Goal: Transaction & Acquisition: Purchase product/service

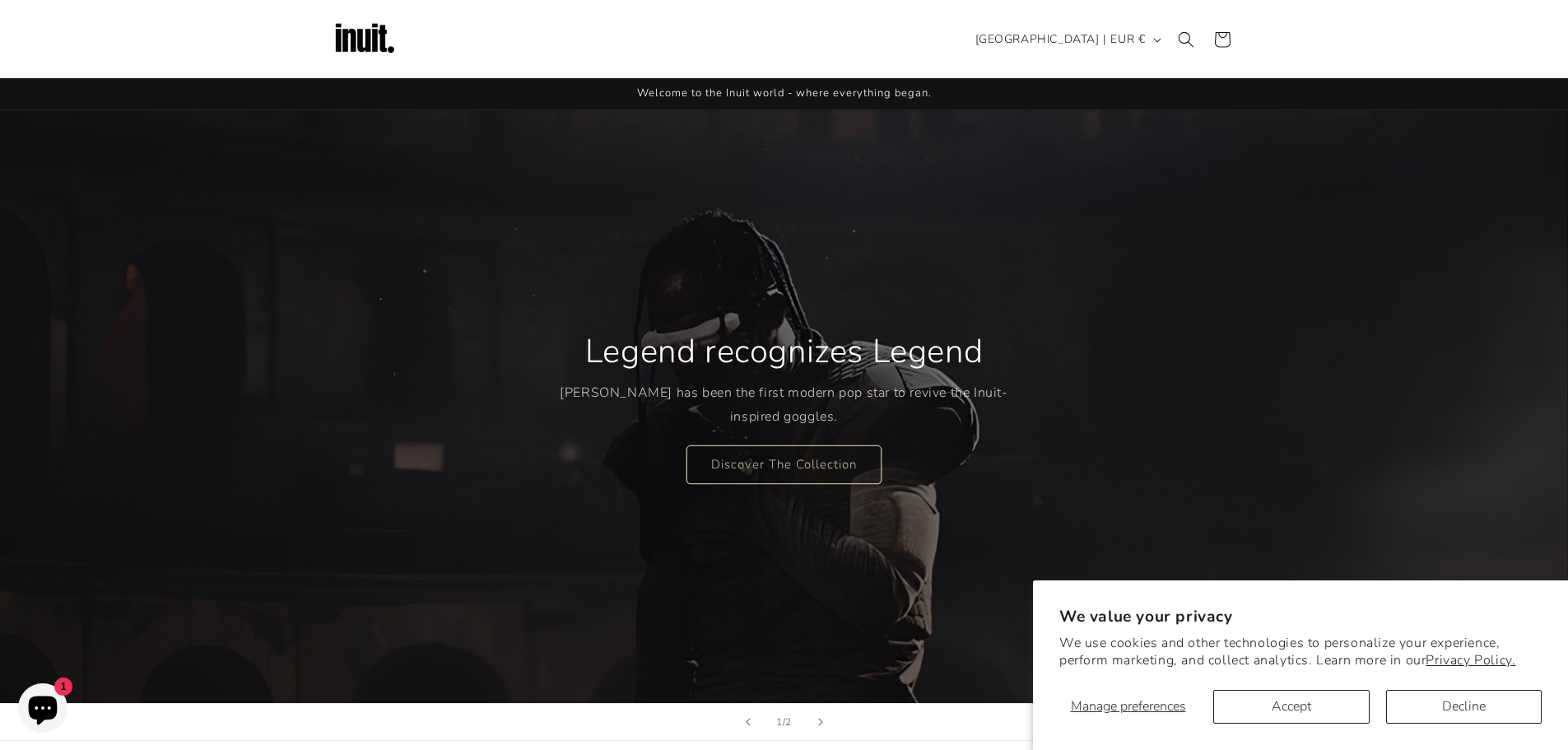
click at [1415, 36] on sticky-header "Search Country/region Romania | EUR € Search Afghanistan EUR €" at bounding box center [784, 39] width 1568 height 78
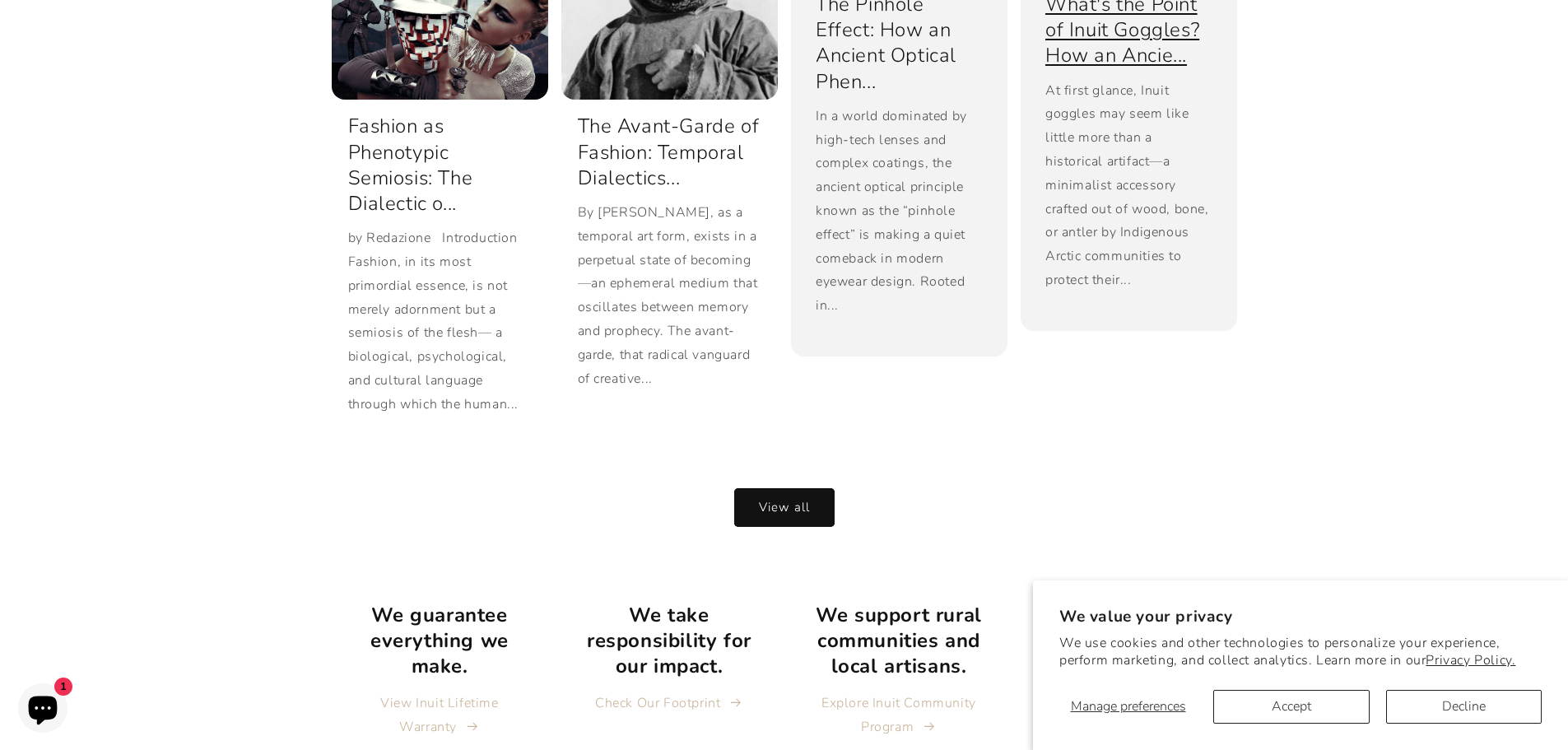
scroll to position [3643, 0]
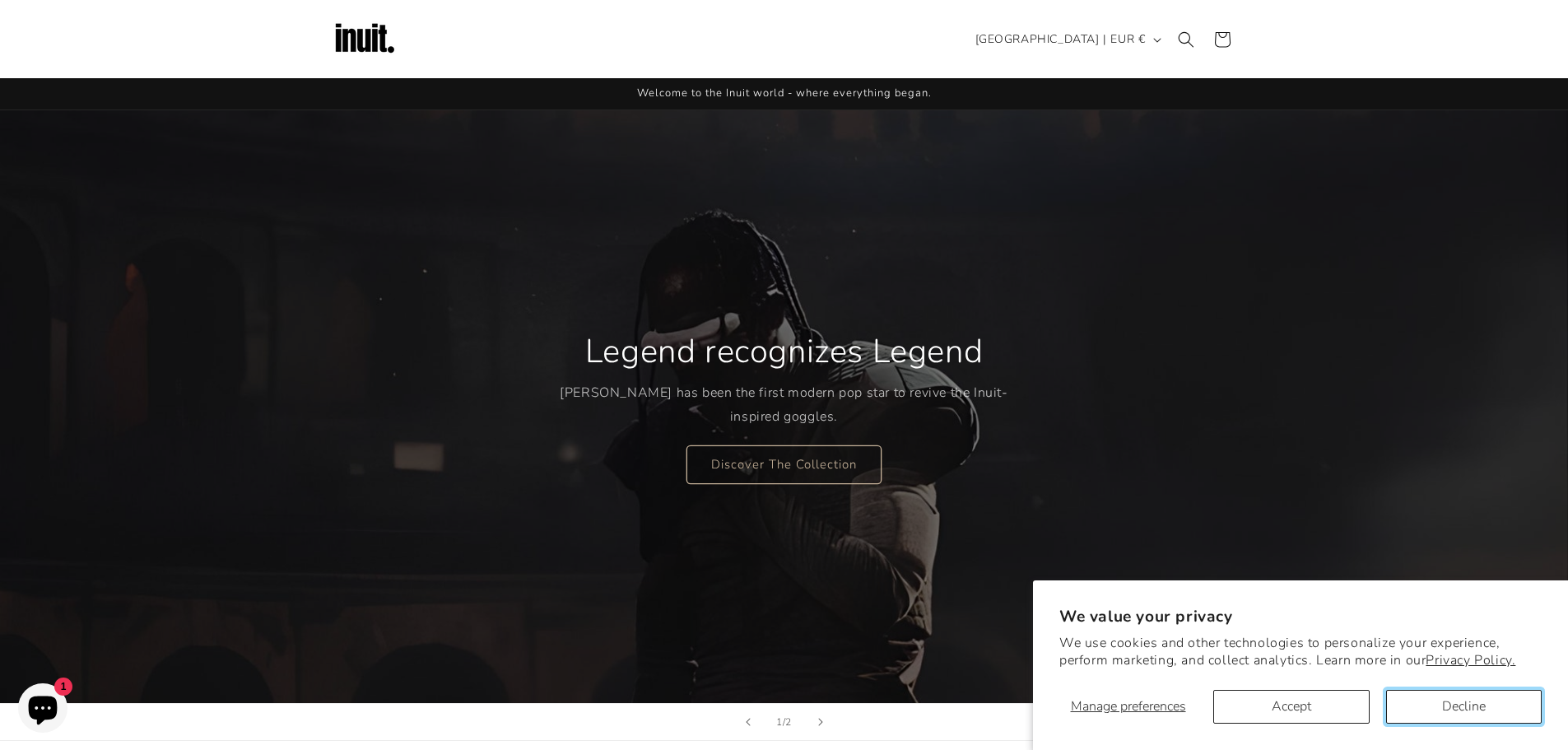
click at [1457, 697] on button "Decline" at bounding box center [1463, 707] width 155 height 34
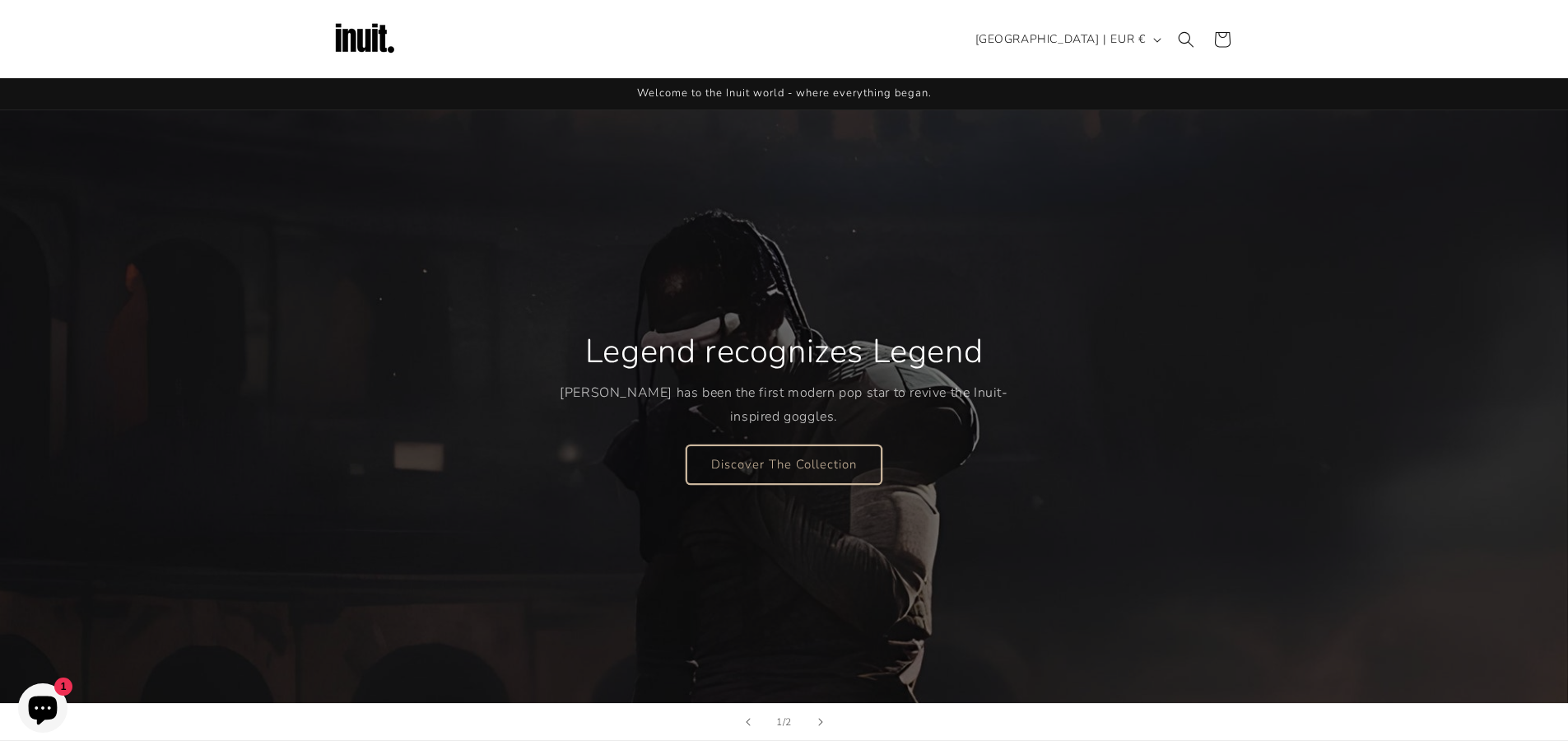
click at [800, 448] on link "Discover The Collection" at bounding box center [784, 464] width 195 height 39
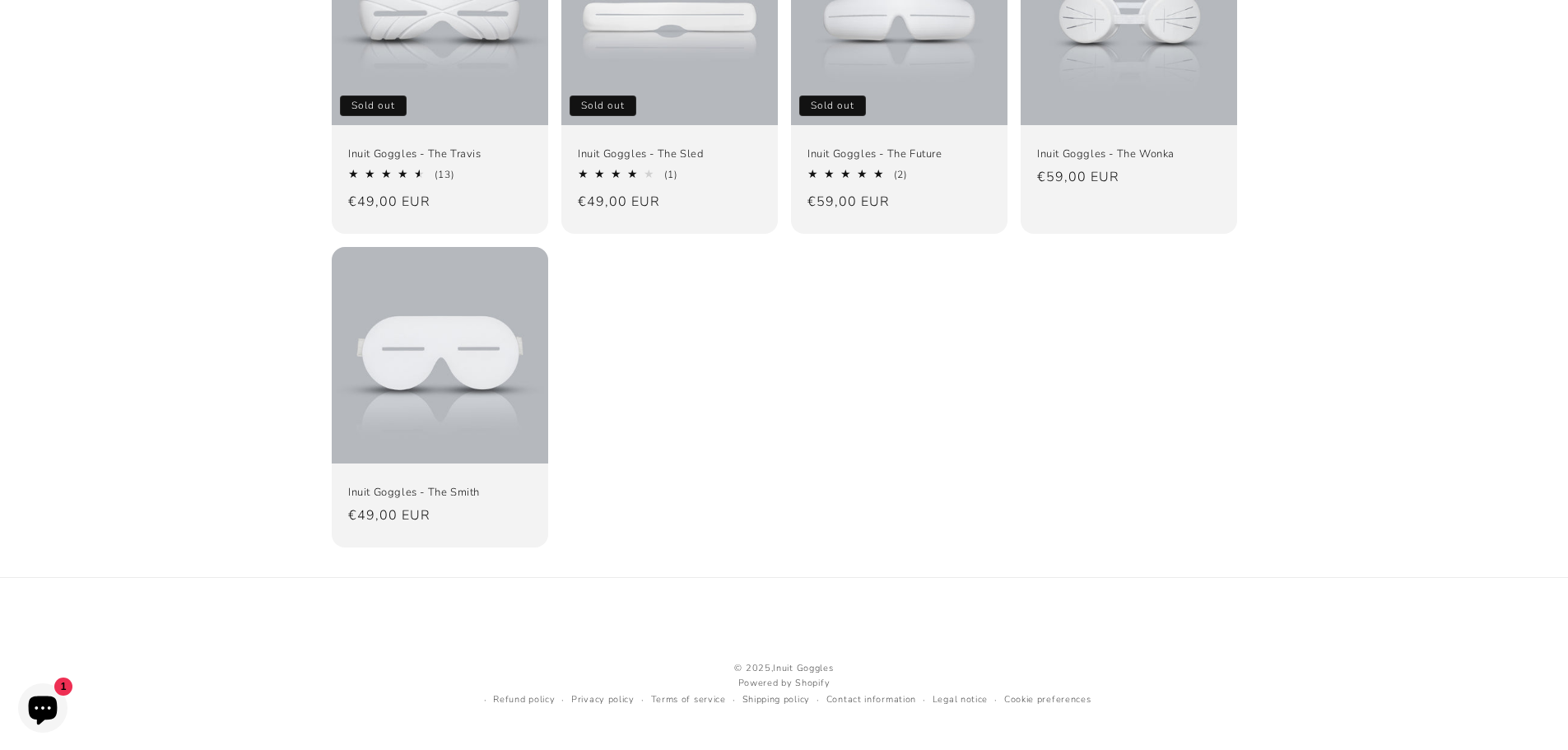
scroll to position [322, 0]
click at [473, 485] on link "Inuit Goggles - The Smith" at bounding box center [440, 492] width 183 height 14
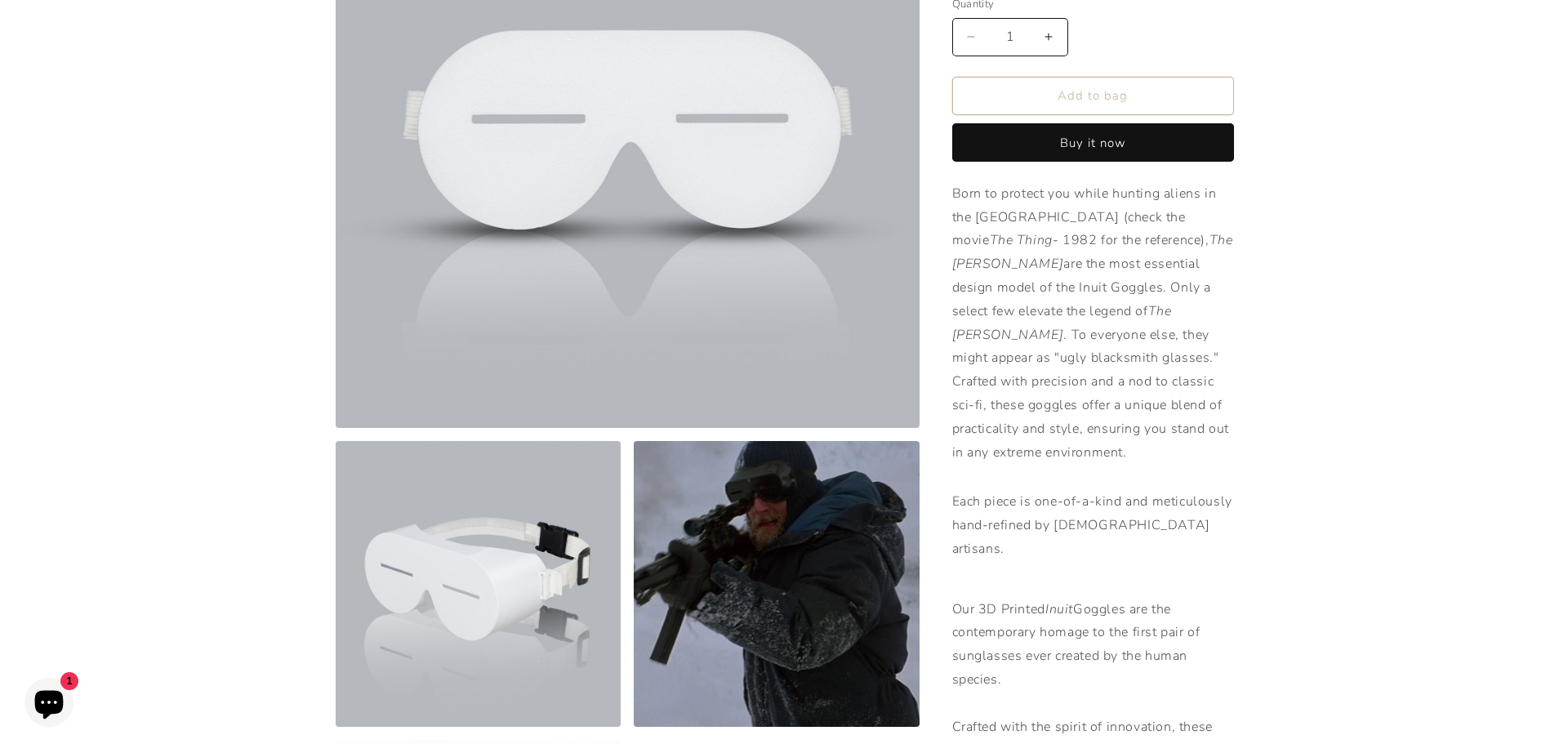
scroll to position [490, 0]
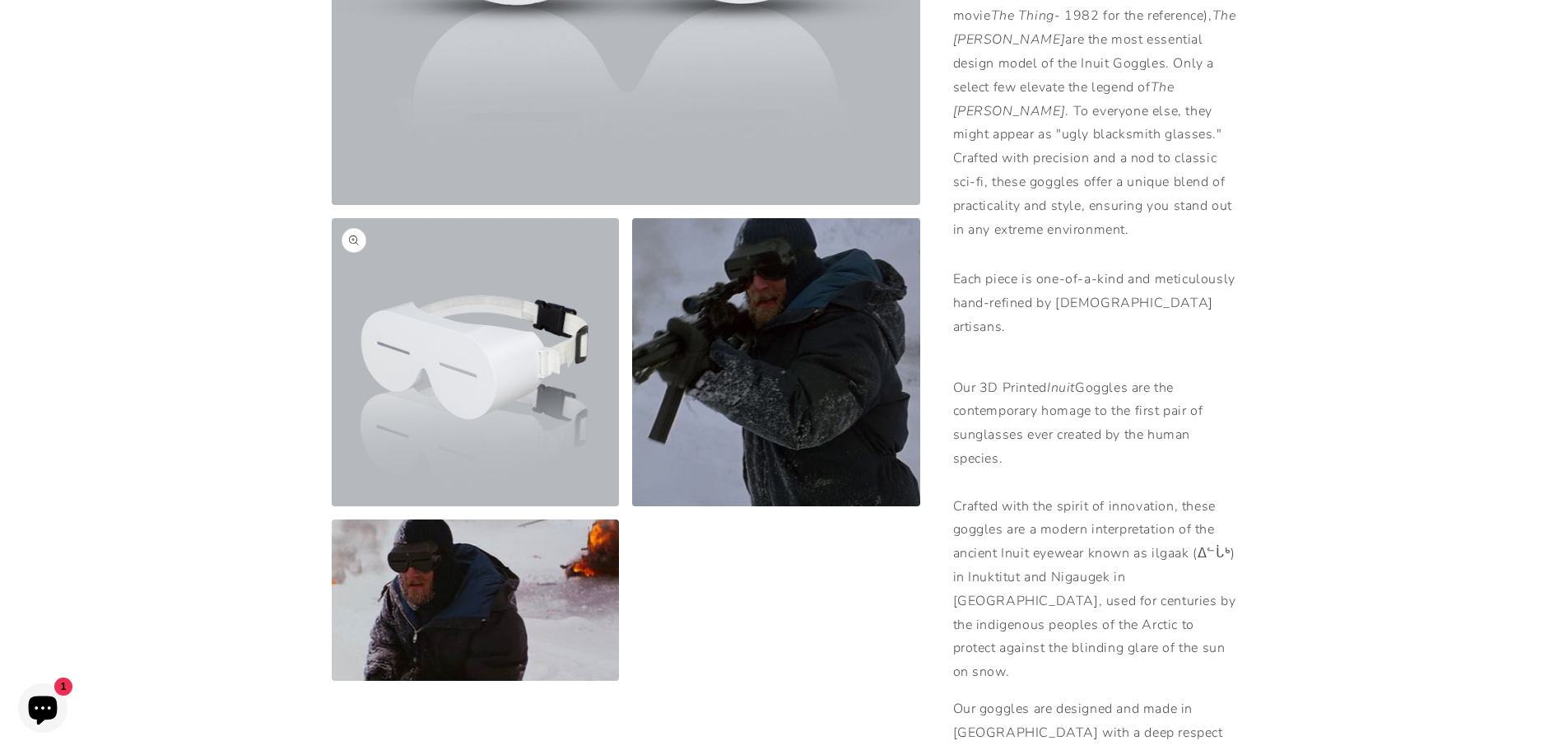
click at [332, 507] on button "Open media 2 in modal" at bounding box center [332, 507] width 0 height 0
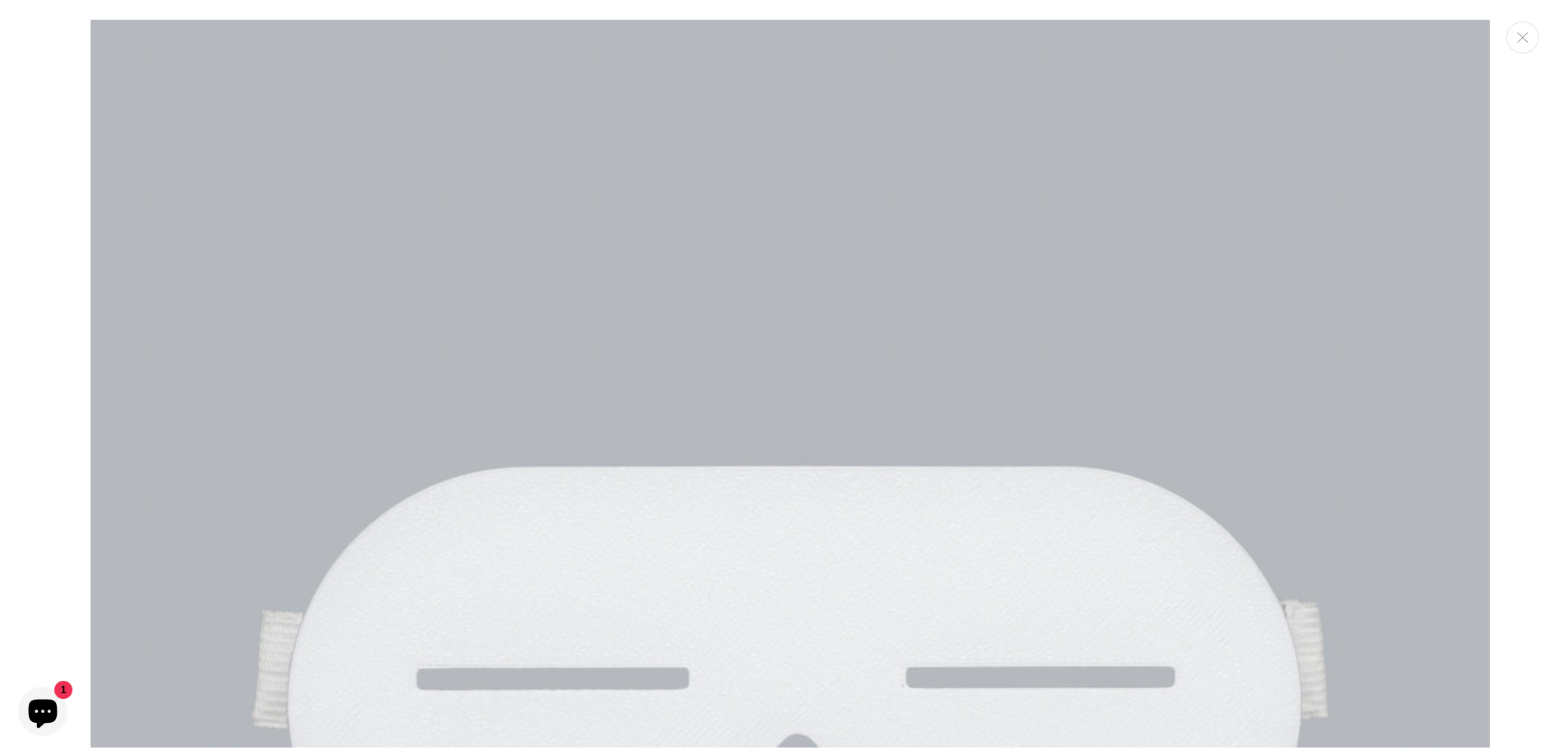
scroll to position [1416, 0]
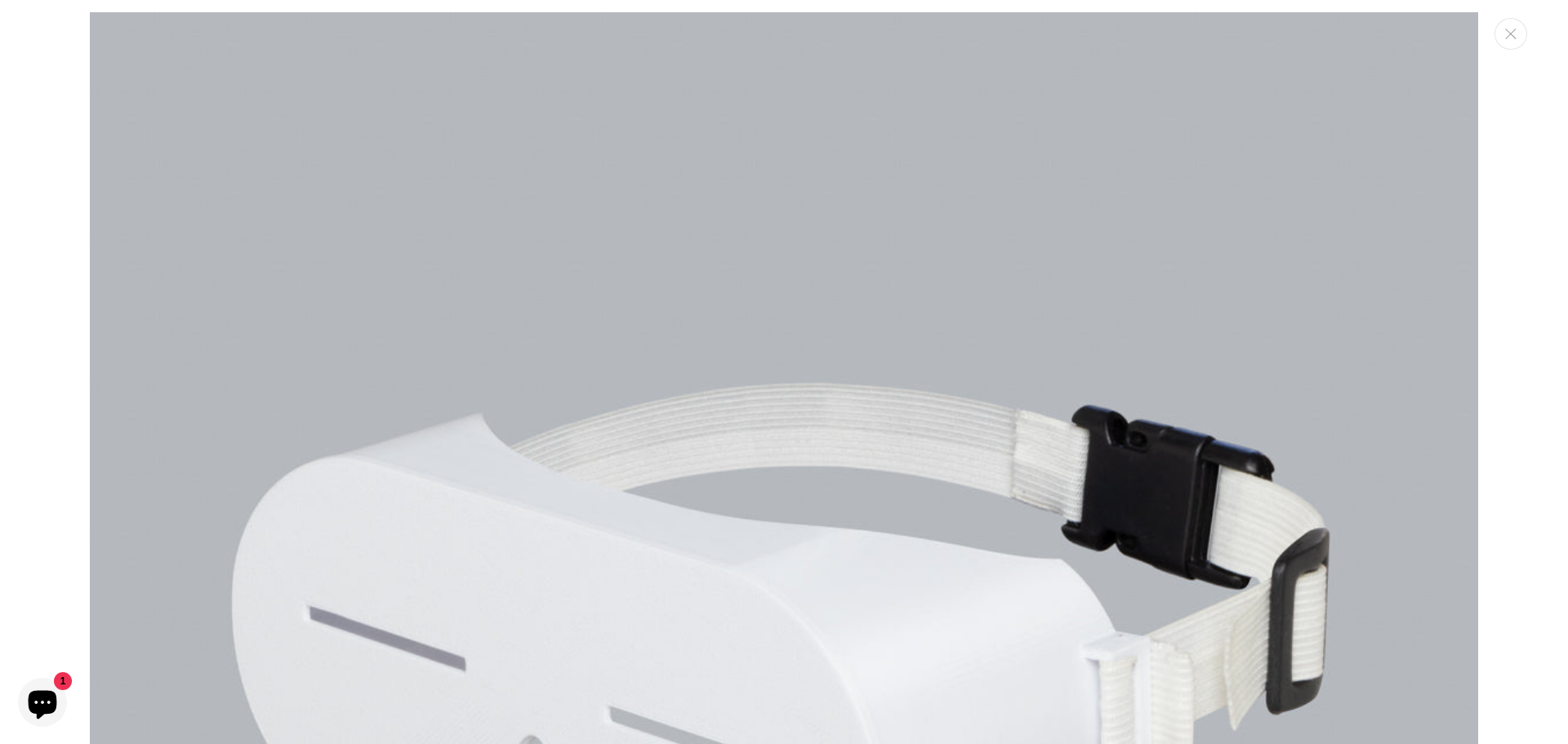
click at [1393, 359] on img "Media gallery" at bounding box center [784, 707] width 1388 height 1389
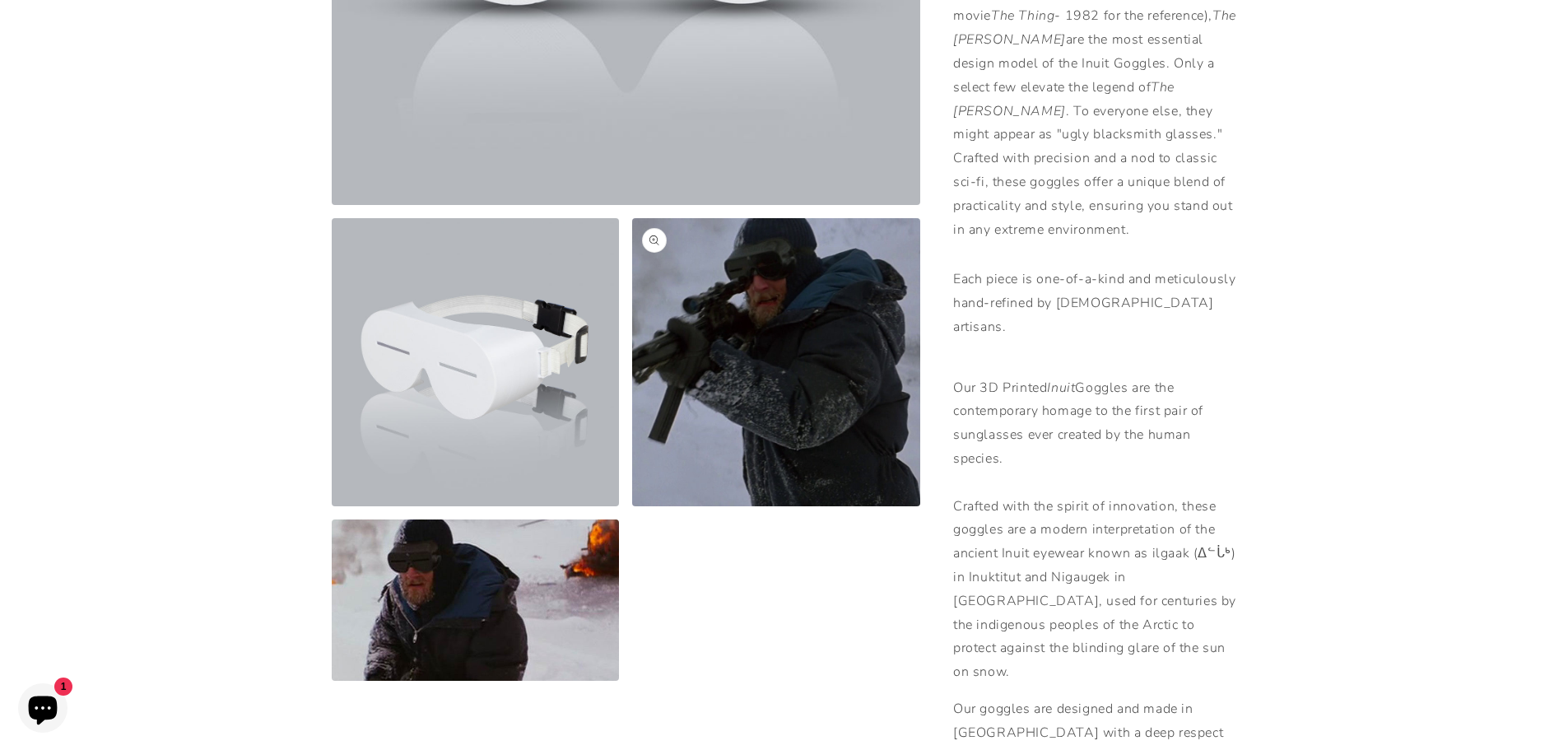
click at [632, 507] on button "Open media 3 in modal" at bounding box center [632, 507] width 0 height 0
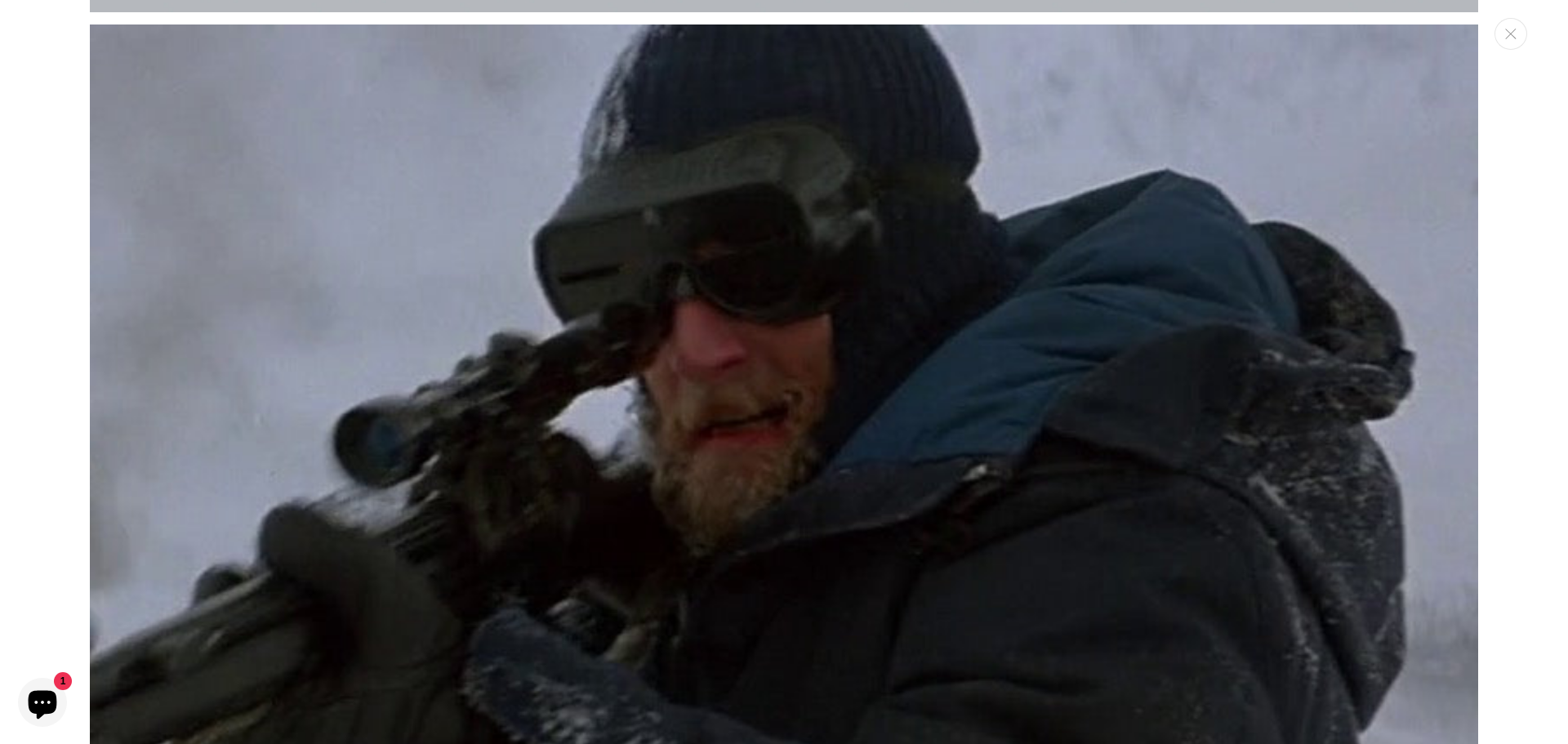
click at [744, 237] on img "Media gallery" at bounding box center [784, 719] width 1388 height 1389
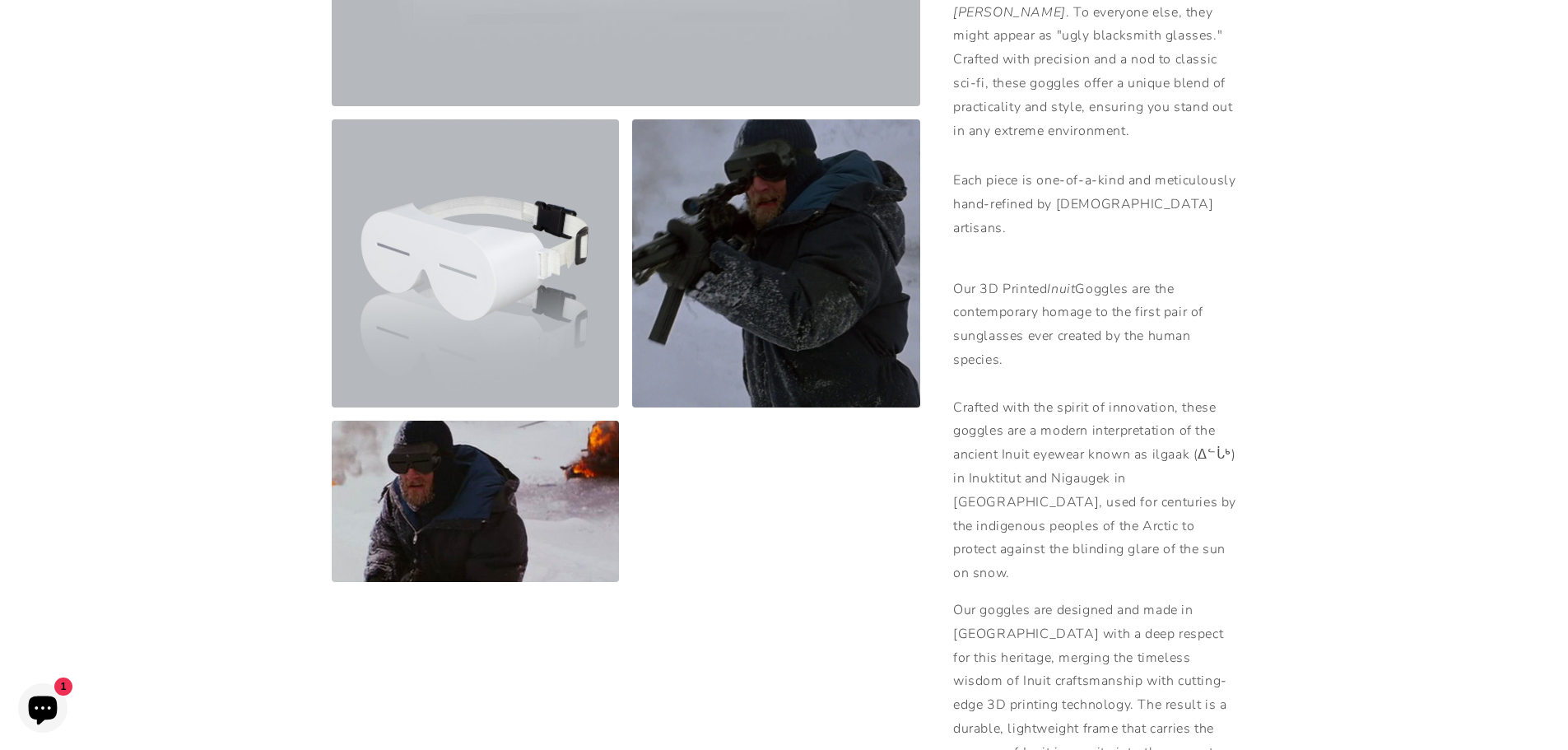
scroll to position [824, 0]
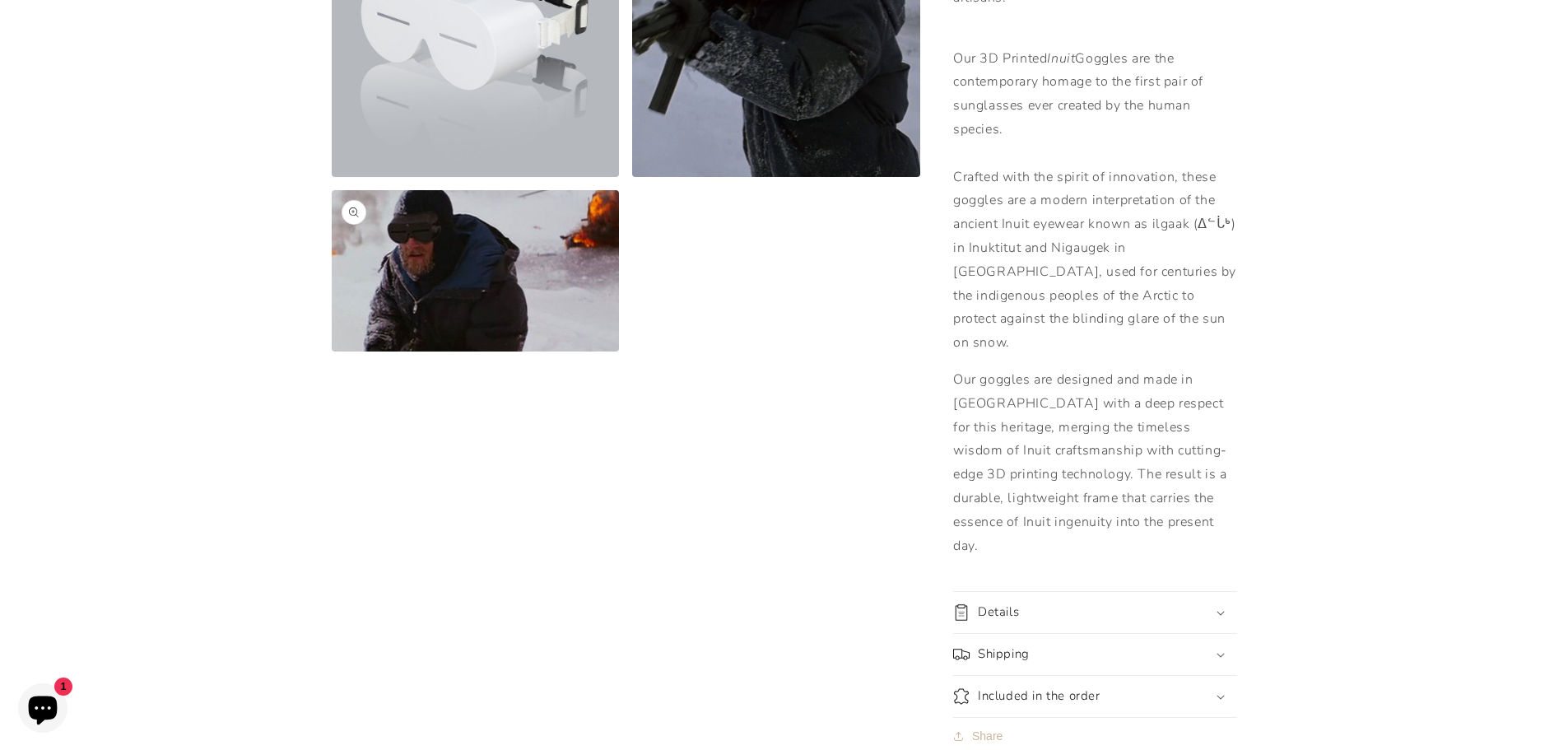
click at [332, 351] on button "Open media 4 in modal" at bounding box center [332, 351] width 0 height 0
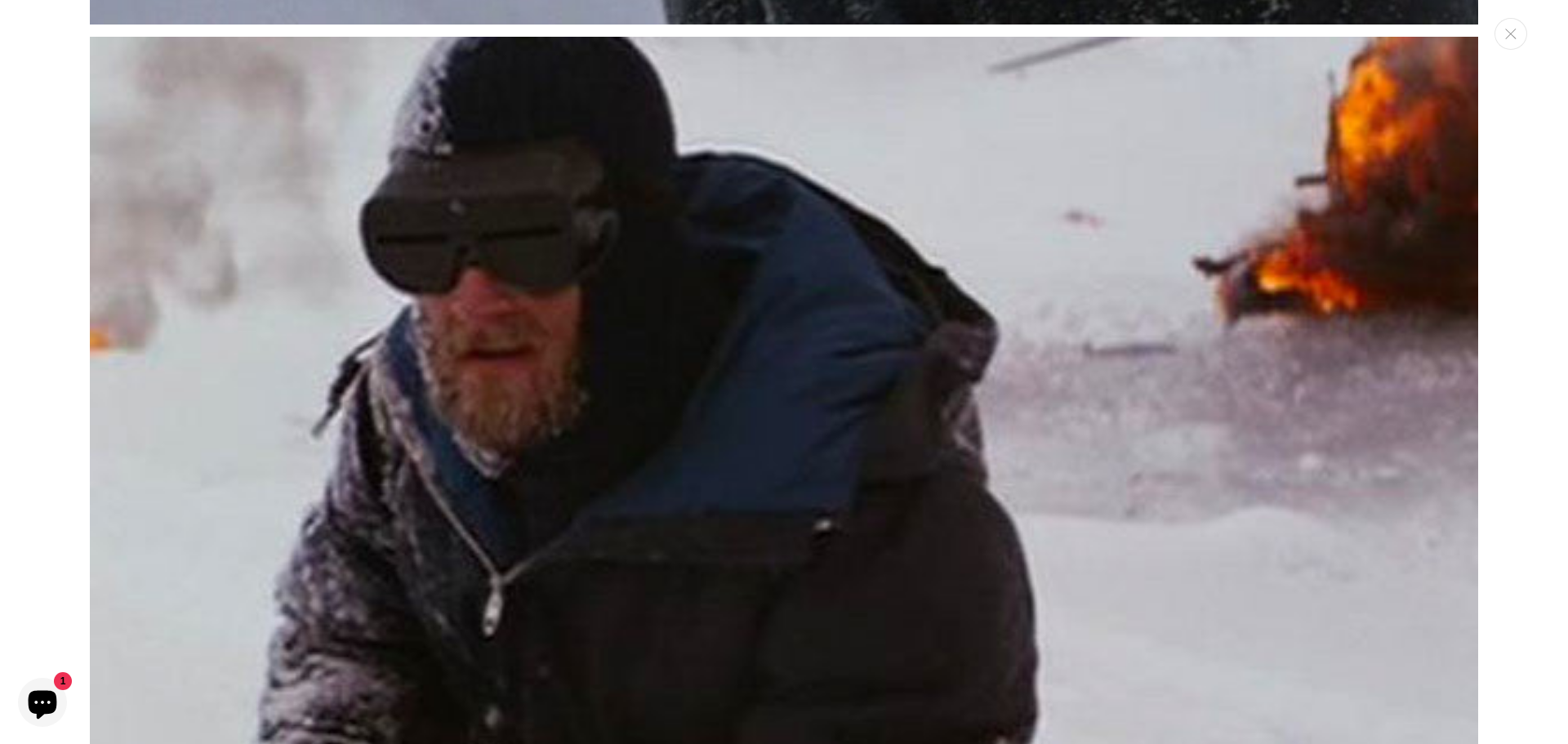
click at [453, 205] on img "Media gallery" at bounding box center [784, 428] width 1388 height 783
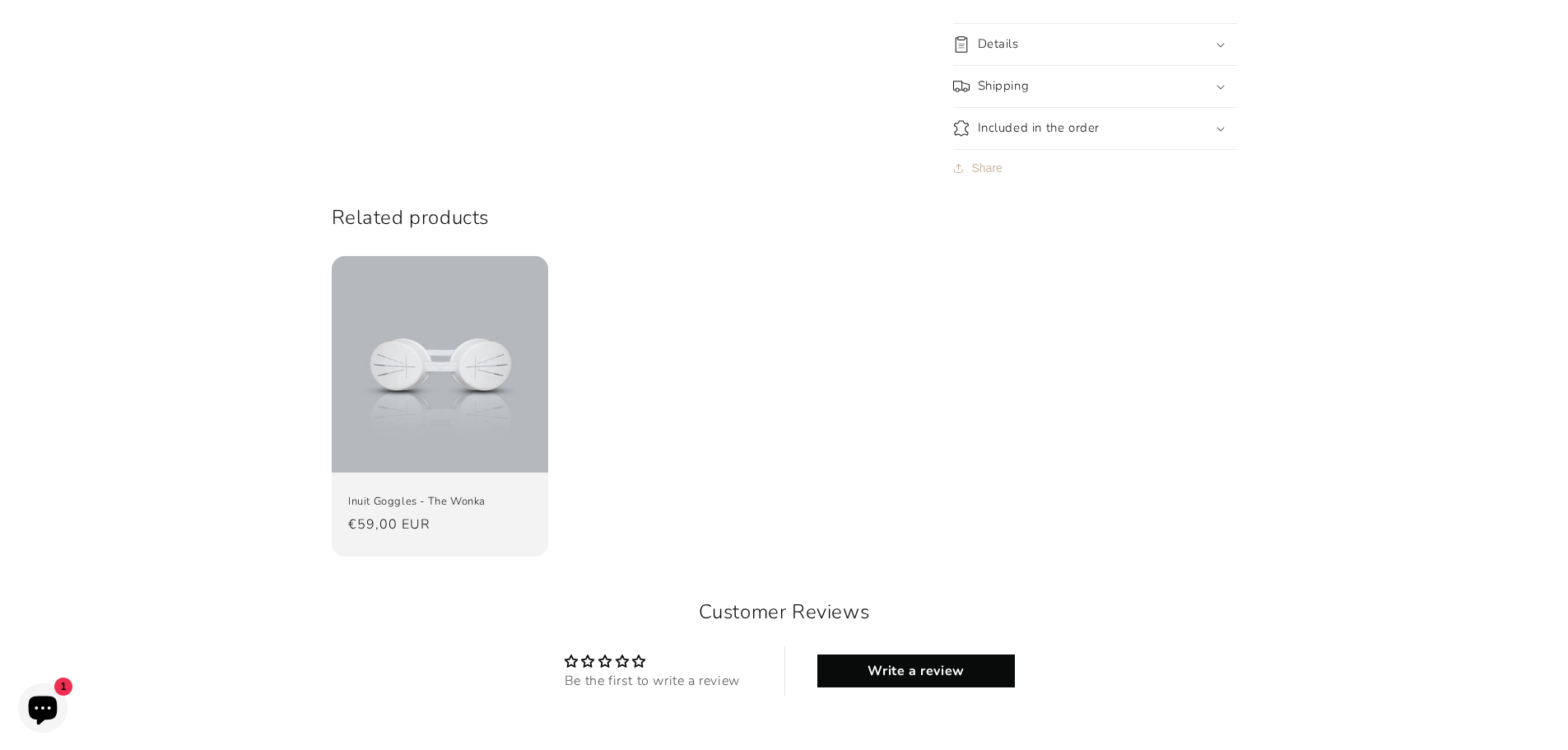
scroll to position [1664, 0]
